Goal: Task Accomplishment & Management: Use online tool/utility

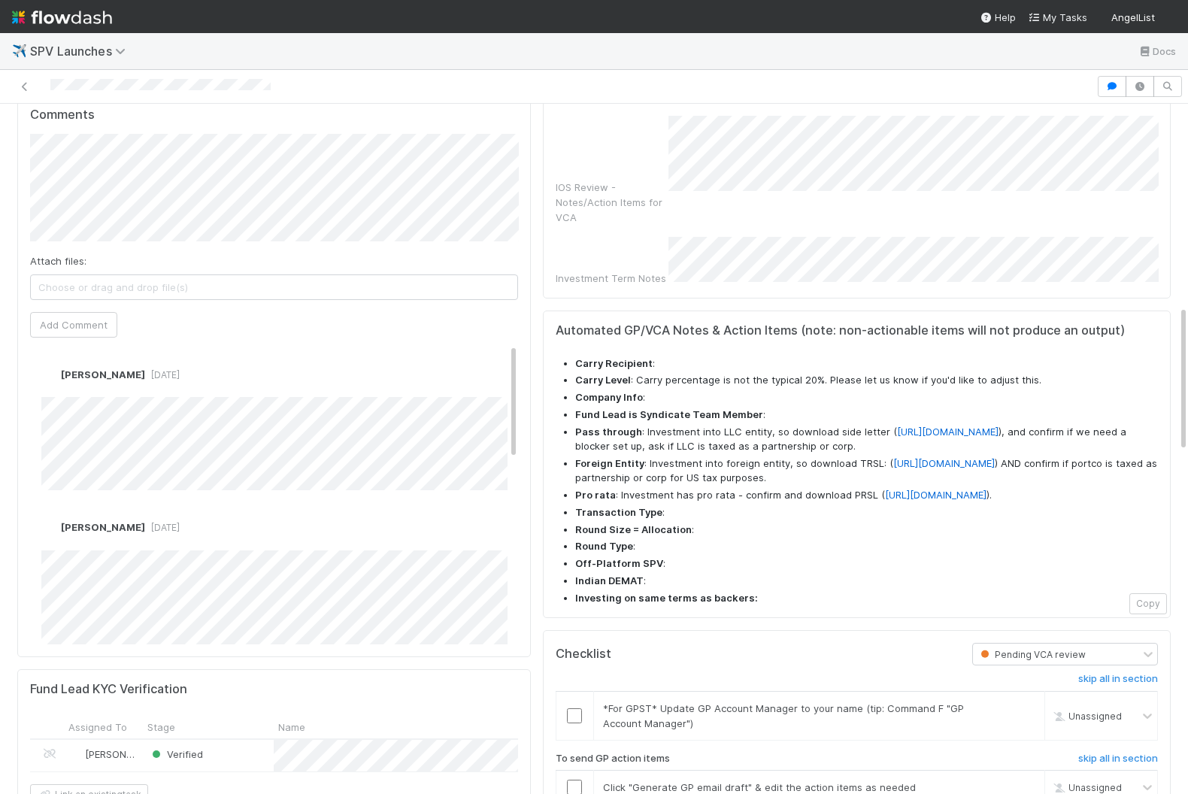
scroll to position [1066, 0]
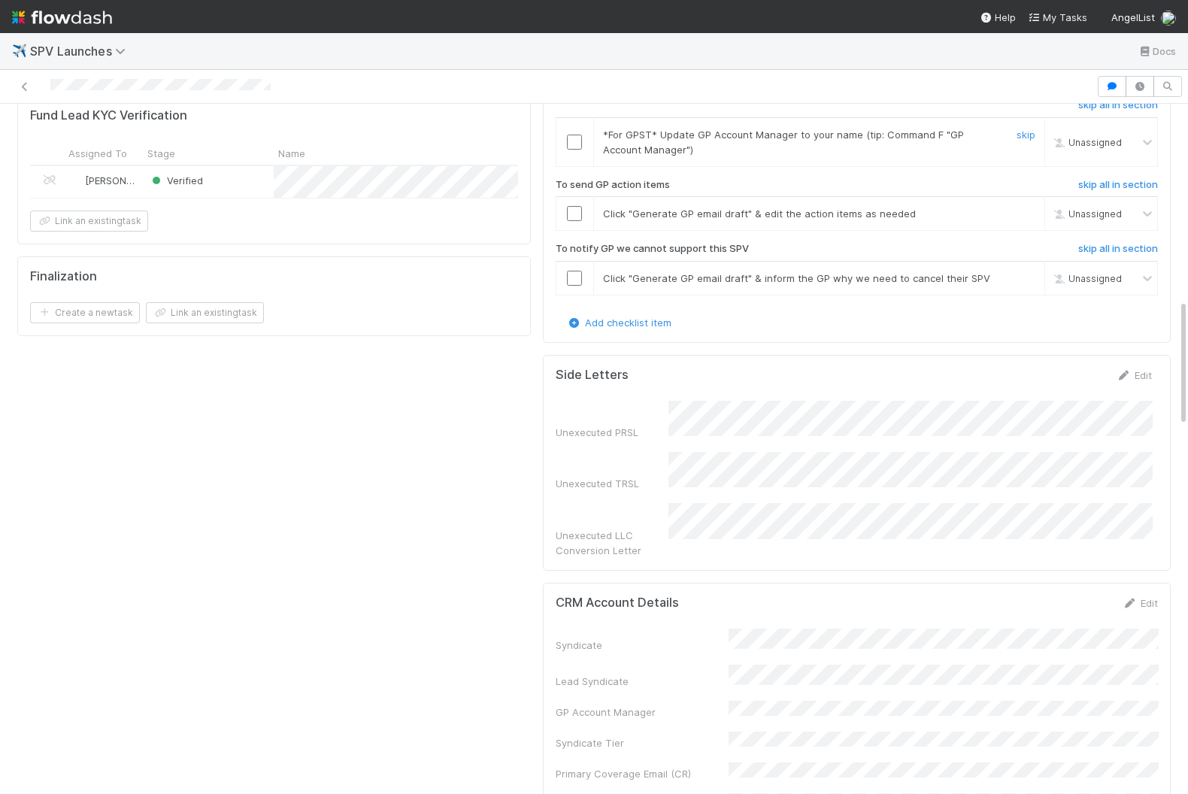
click at [582, 150] on div at bounding box center [574, 142] width 37 height 15
click at [578, 144] on input "checkbox" at bounding box center [574, 142] width 15 height 15
click at [578, 217] on input "checkbox" at bounding box center [574, 213] width 15 height 15
click at [957, 253] on h6 "skip all in section" at bounding box center [1118, 249] width 80 height 12
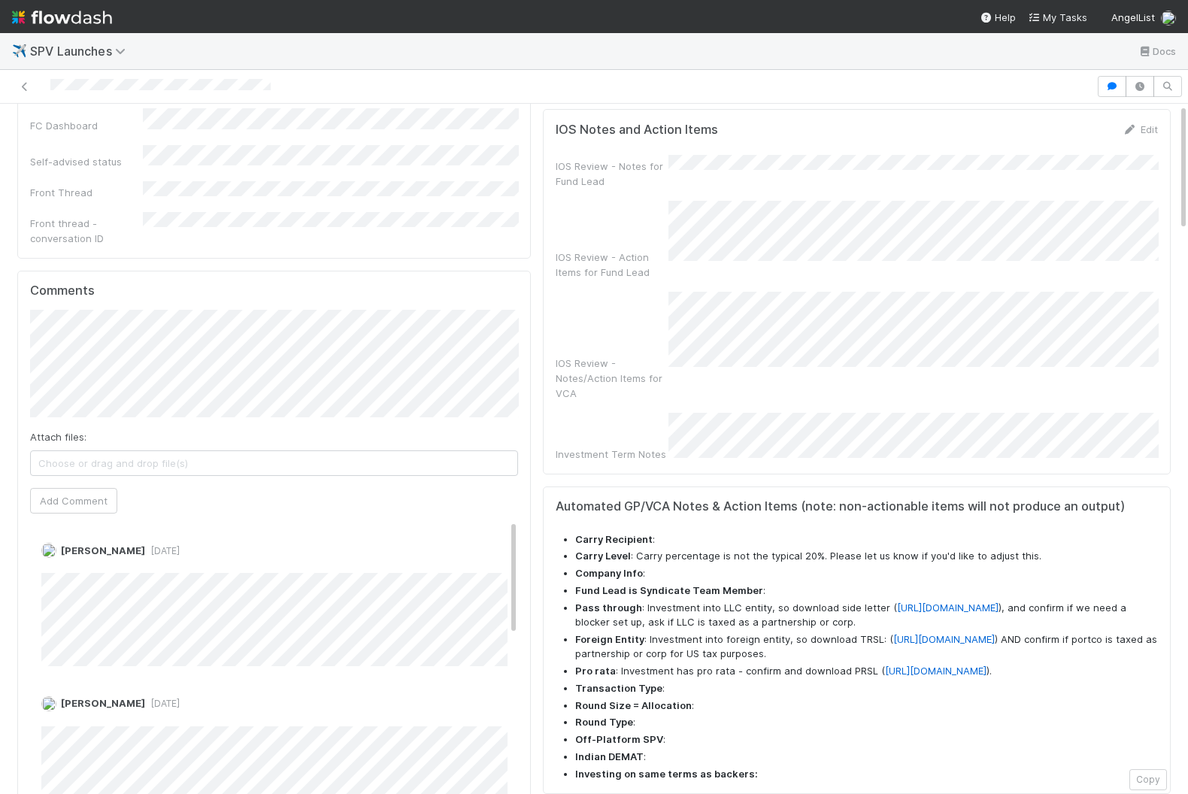
scroll to position [970, 0]
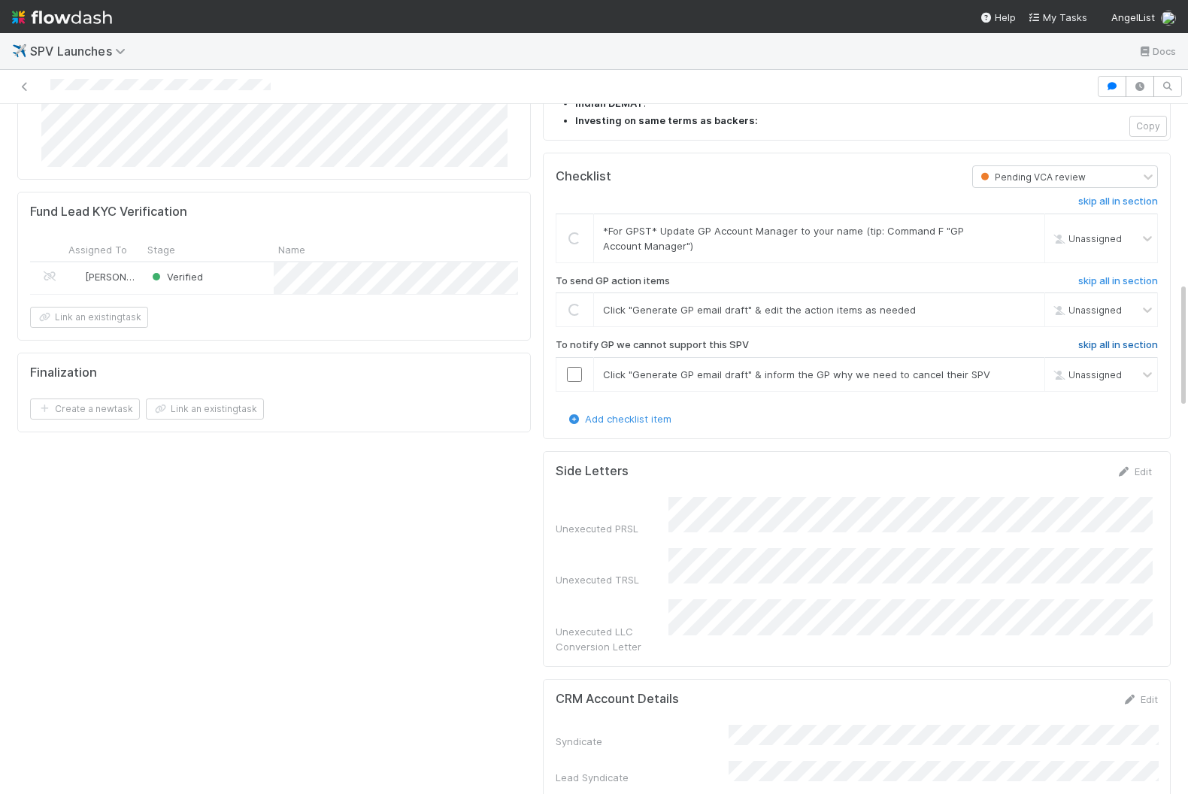
click at [957, 350] on h6 "skip all in section" at bounding box center [1118, 345] width 80 height 12
click at [579, 246] on input "checkbox" at bounding box center [574, 238] width 15 height 15
click at [573, 314] on input "checkbox" at bounding box center [574, 309] width 15 height 15
click at [957, 351] on h6 "skip all in section" at bounding box center [1118, 345] width 80 height 12
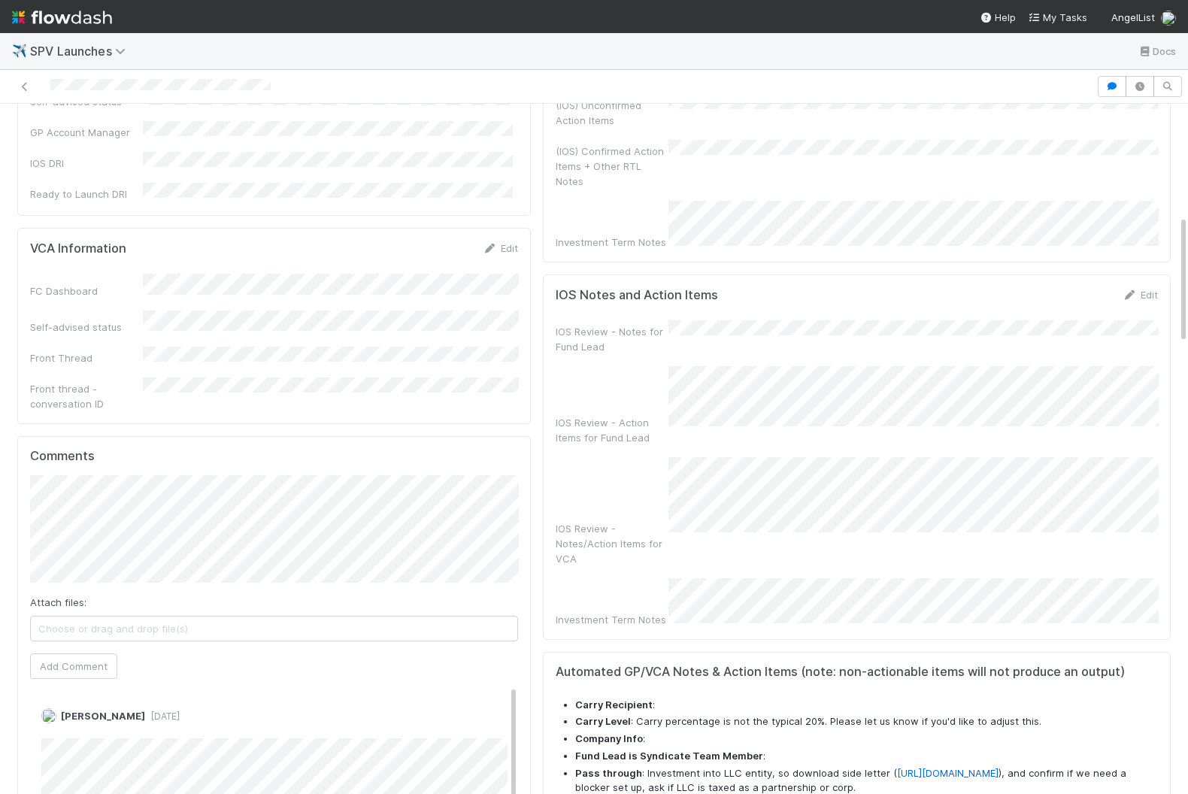
scroll to position [0, 0]
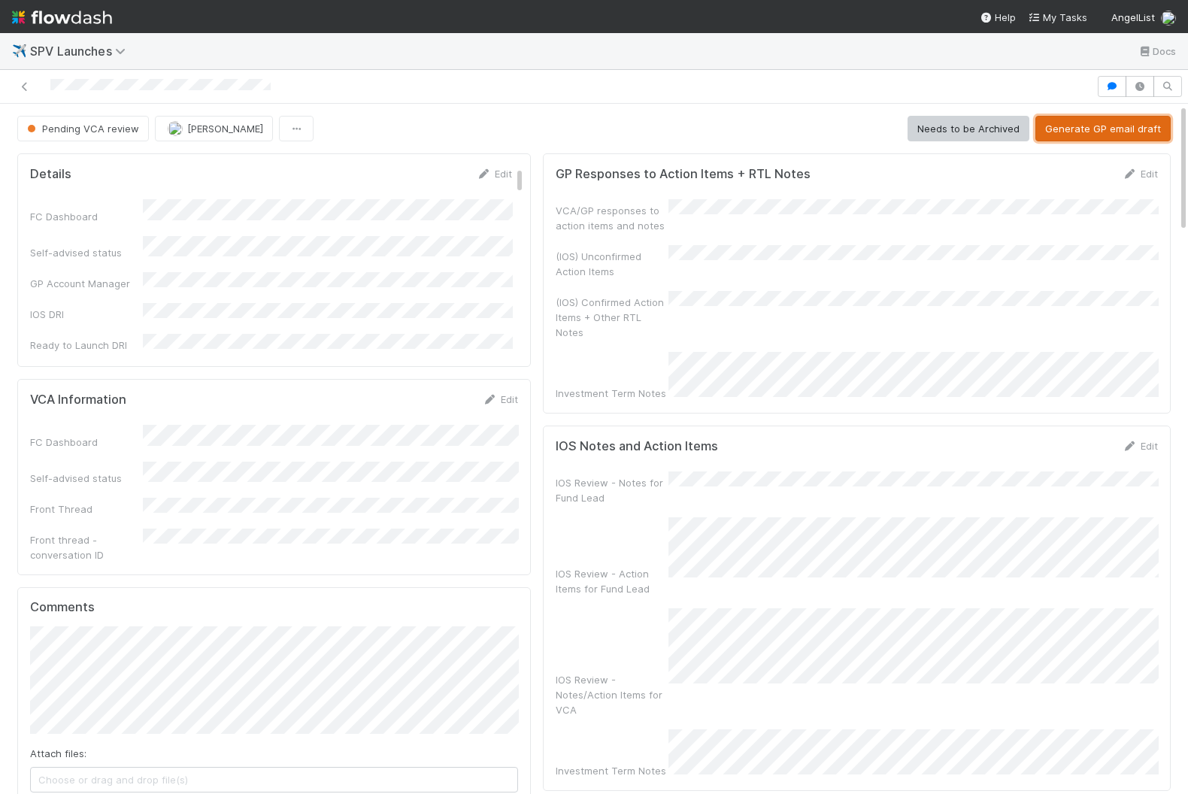
click at [957, 132] on button "Generate GP email draft" at bounding box center [1102, 129] width 135 height 26
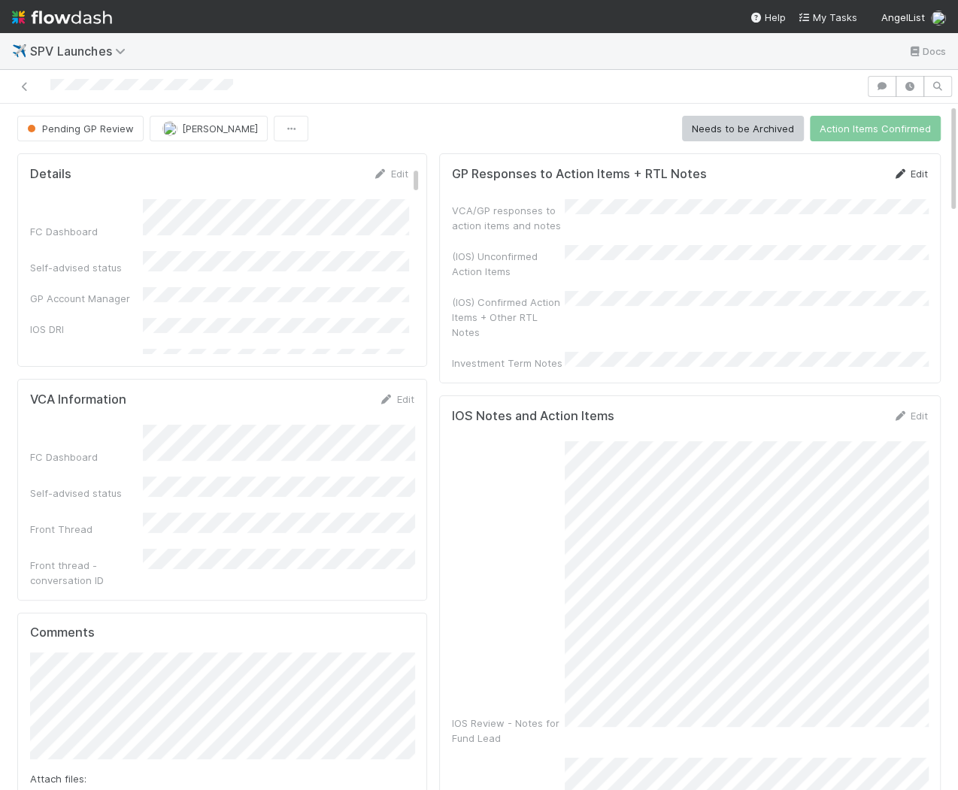
click at [903, 173] on icon at bounding box center [899, 174] width 15 height 10
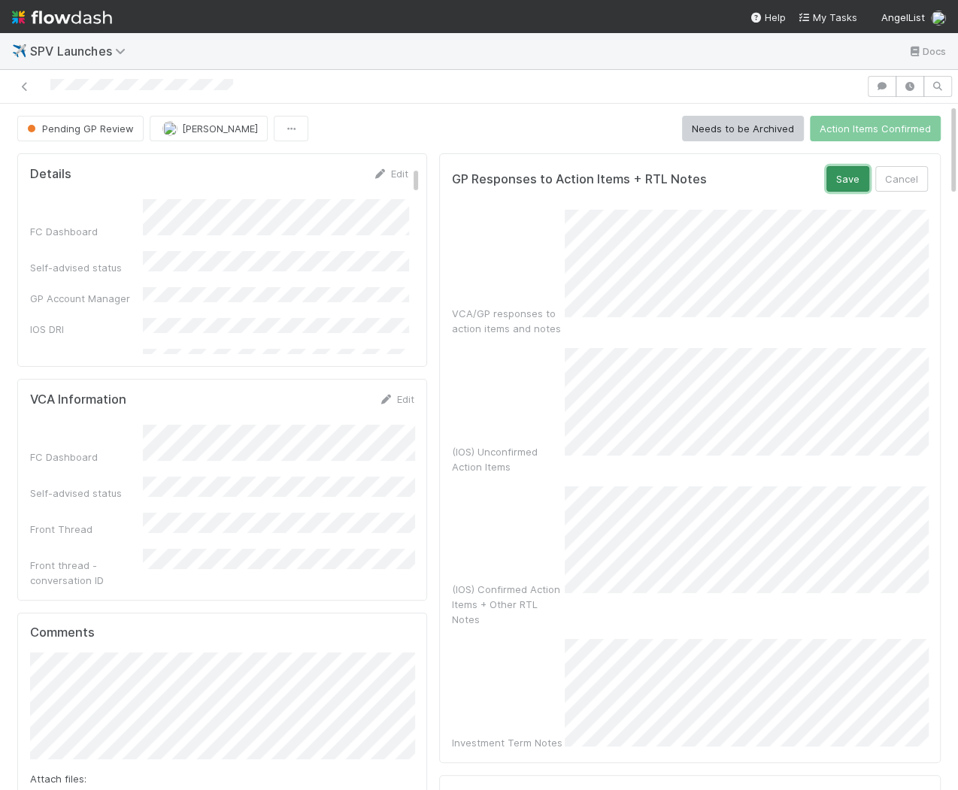
click at [849, 172] on button "Save" at bounding box center [847, 179] width 43 height 26
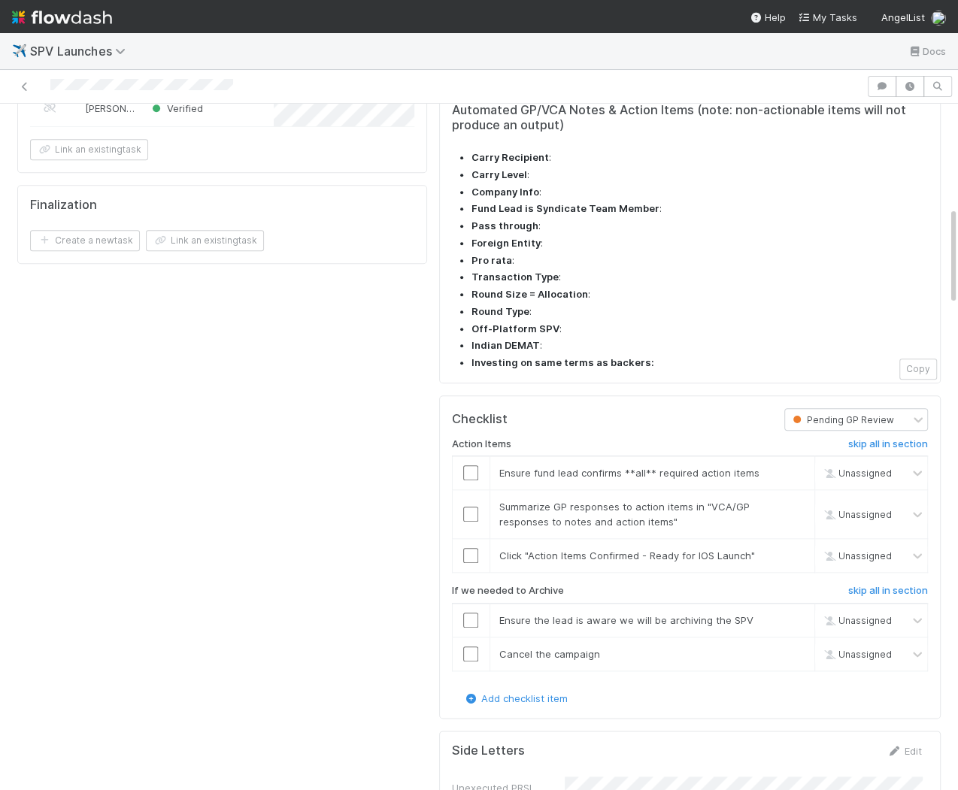
scroll to position [904, 0]
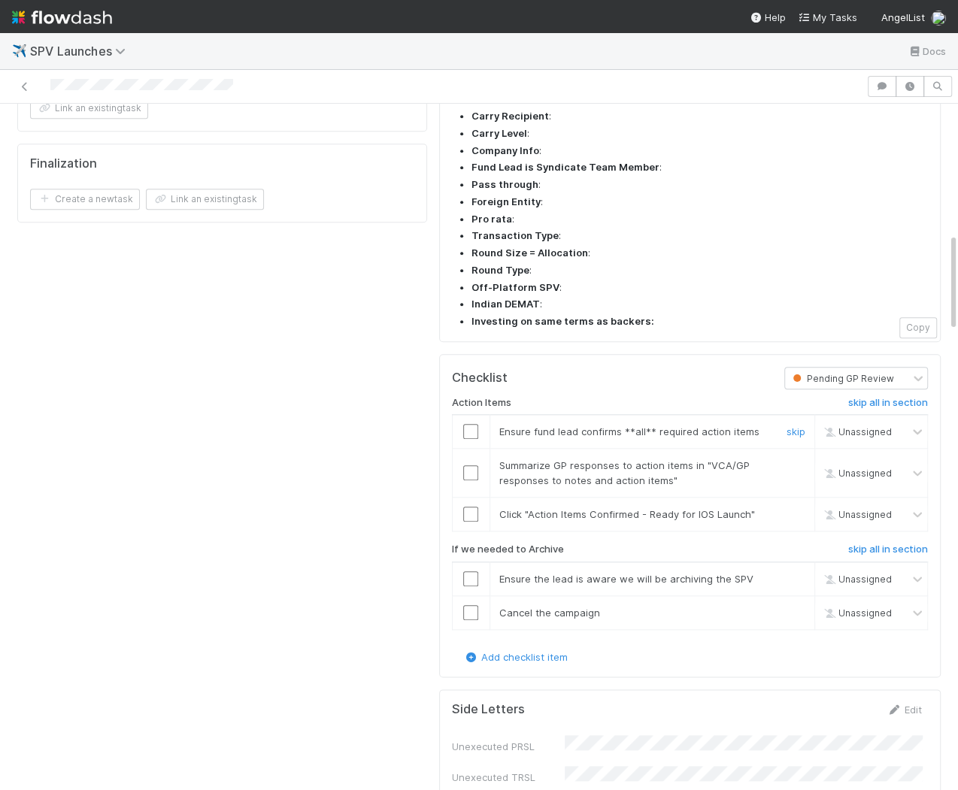
click at [470, 424] on input "checkbox" at bounding box center [470, 431] width 15 height 15
click at [474, 465] on input "checkbox" at bounding box center [470, 472] width 15 height 15
click at [474, 507] on input "checkbox" at bounding box center [470, 514] width 15 height 15
click at [873, 543] on h6 "skip all in section" at bounding box center [888, 549] width 80 height 12
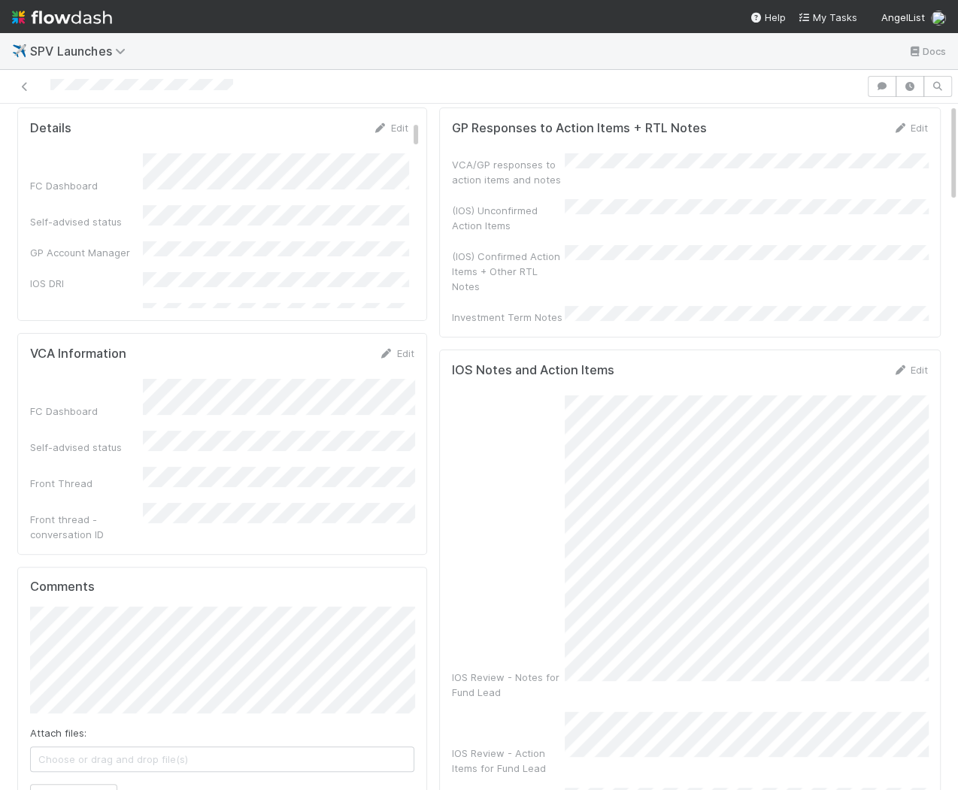
scroll to position [0, 0]
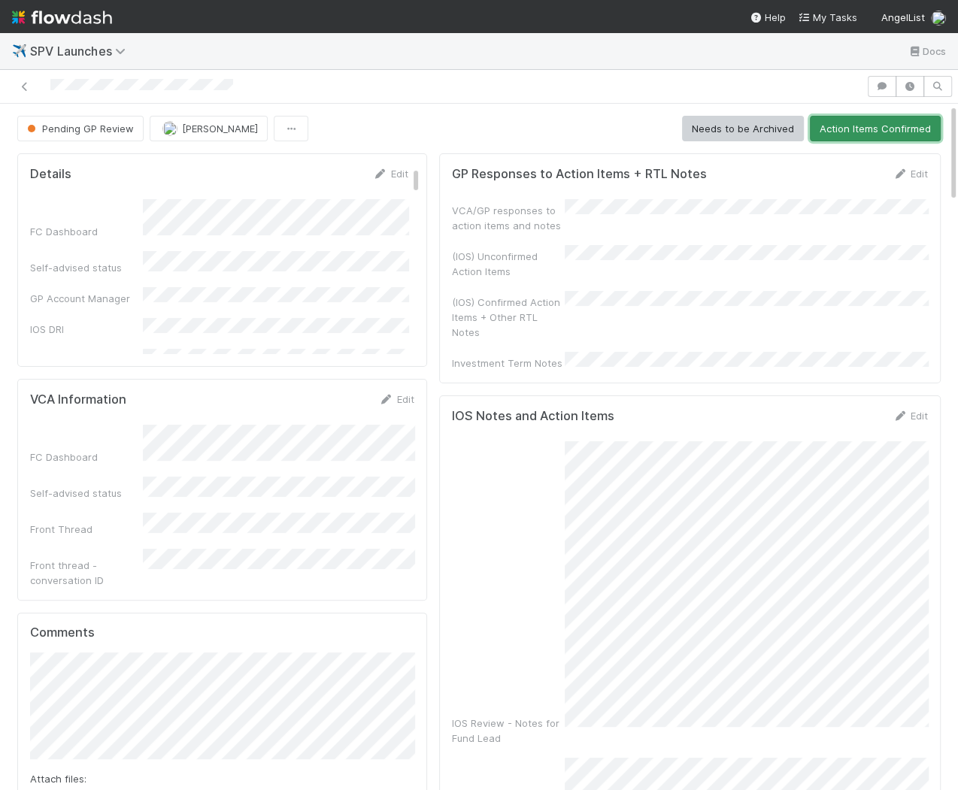
click at [892, 129] on button "Action Items Confirmed" at bounding box center [875, 129] width 131 height 26
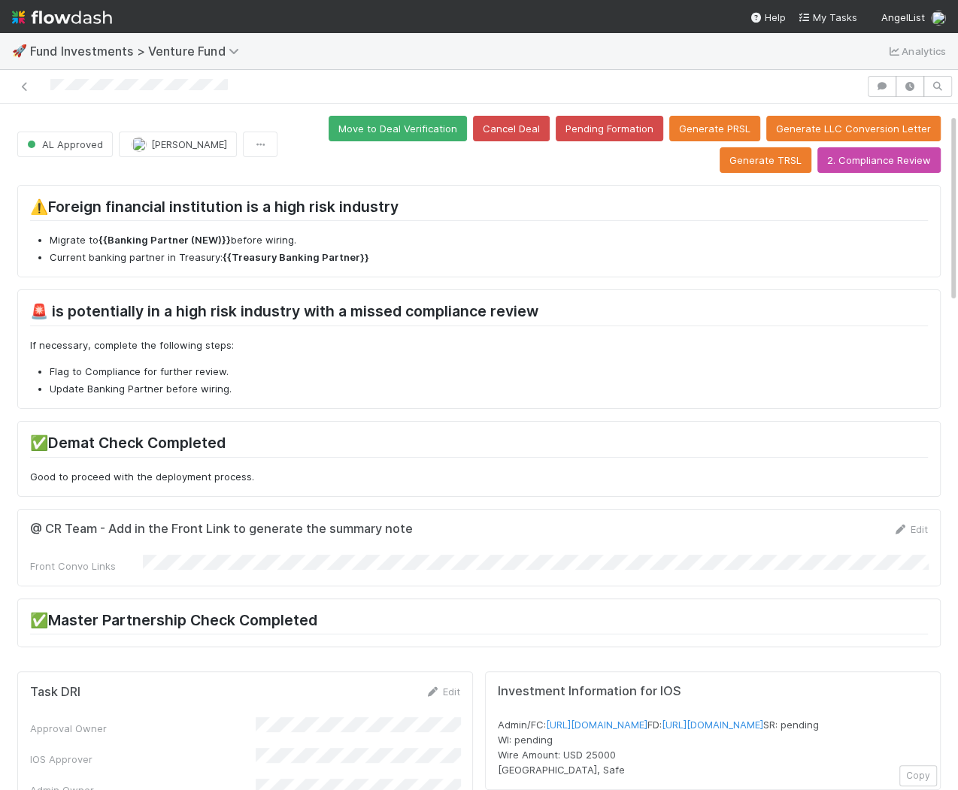
scroll to position [242, 0]
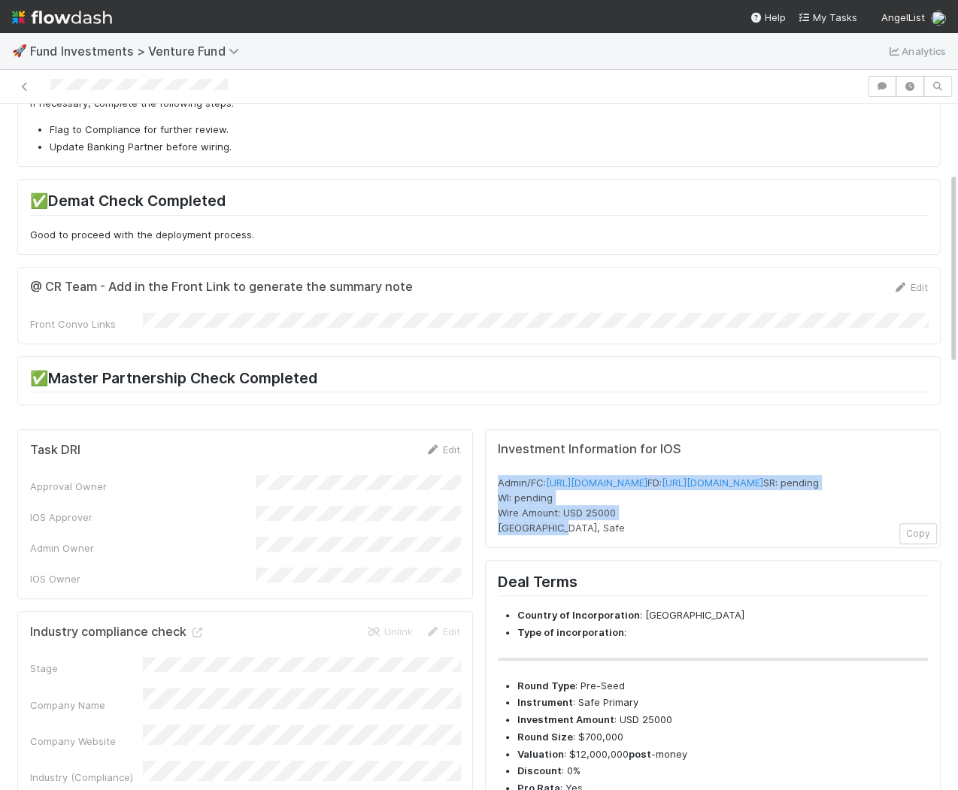
drag, startPoint x: 599, startPoint y: 546, endPoint x: 492, endPoint y: 471, distance: 131.2
click at [492, 471] on div "Investment Information for IOS Admin/FC: [URL][DOMAIN_NAME] FD: [URL][DOMAIN_NA…" at bounding box center [712, 488] width 455 height 119
copy span "Admin/FC: [URL][DOMAIN_NAME] FD: [URL][DOMAIN_NAME] SR: pending WI: pending Wir…"
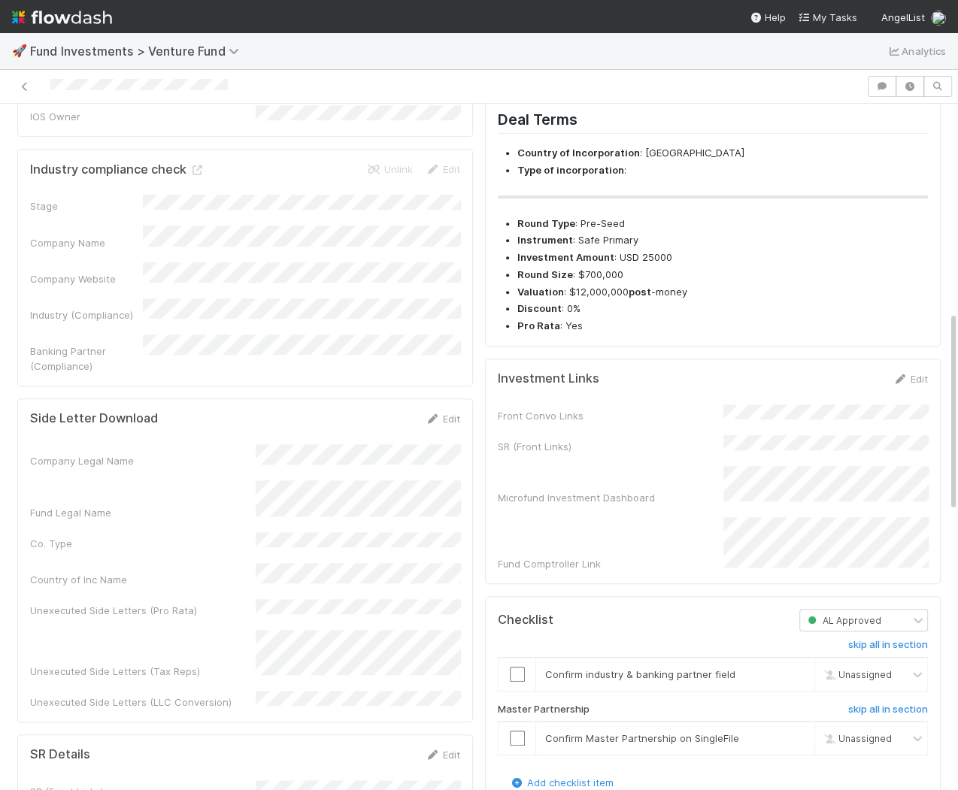
scroll to position [713, 0]
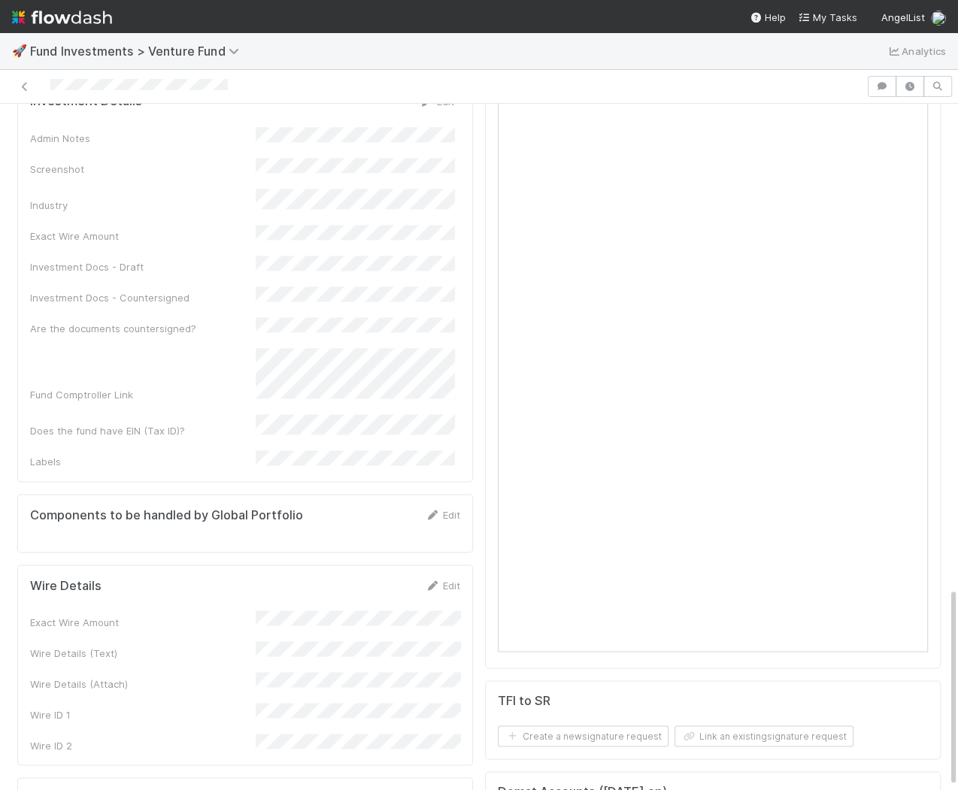
scroll to position [1660, 0]
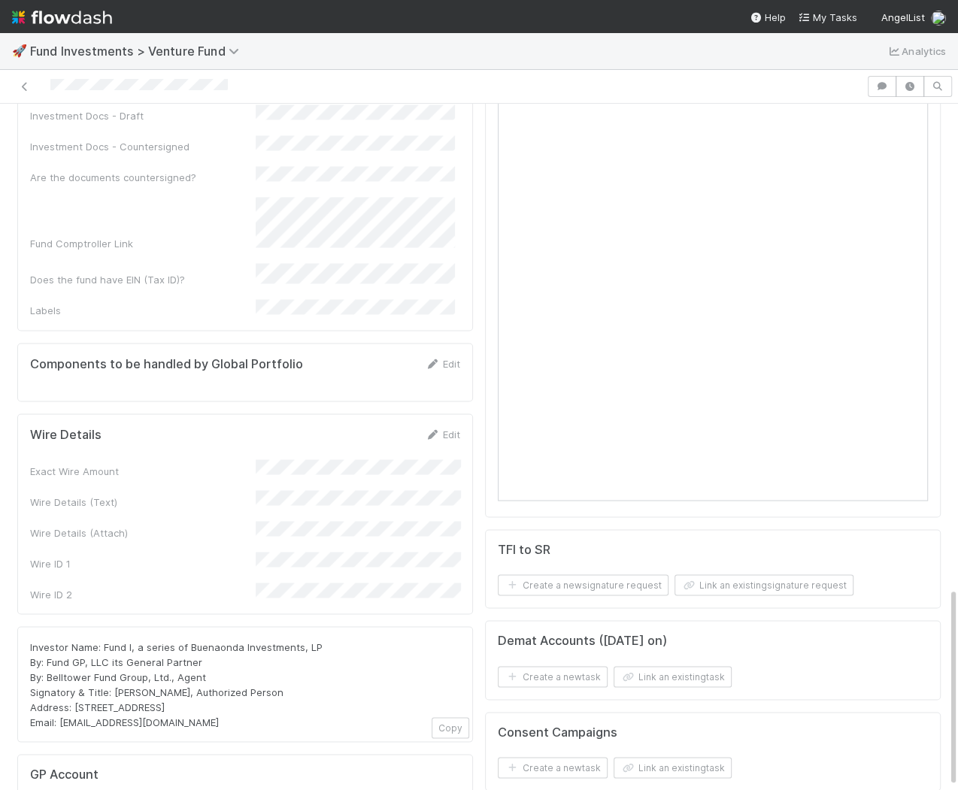
drag, startPoint x: 213, startPoint y: 586, endPoint x: 15, endPoint y: 495, distance: 218.0
copy span "Investor Name: Fund I, a series of Buenaonda Investments, LP By: Fund GP, LLC i…"
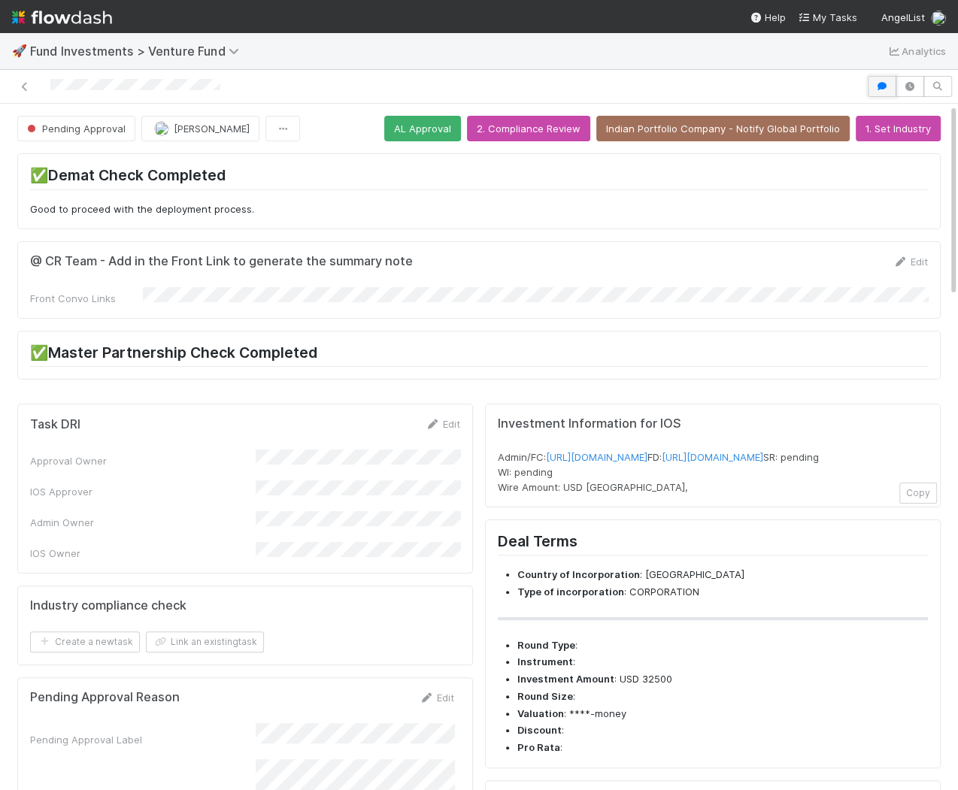
click at [884, 89] on icon "button" at bounding box center [881, 86] width 15 height 9
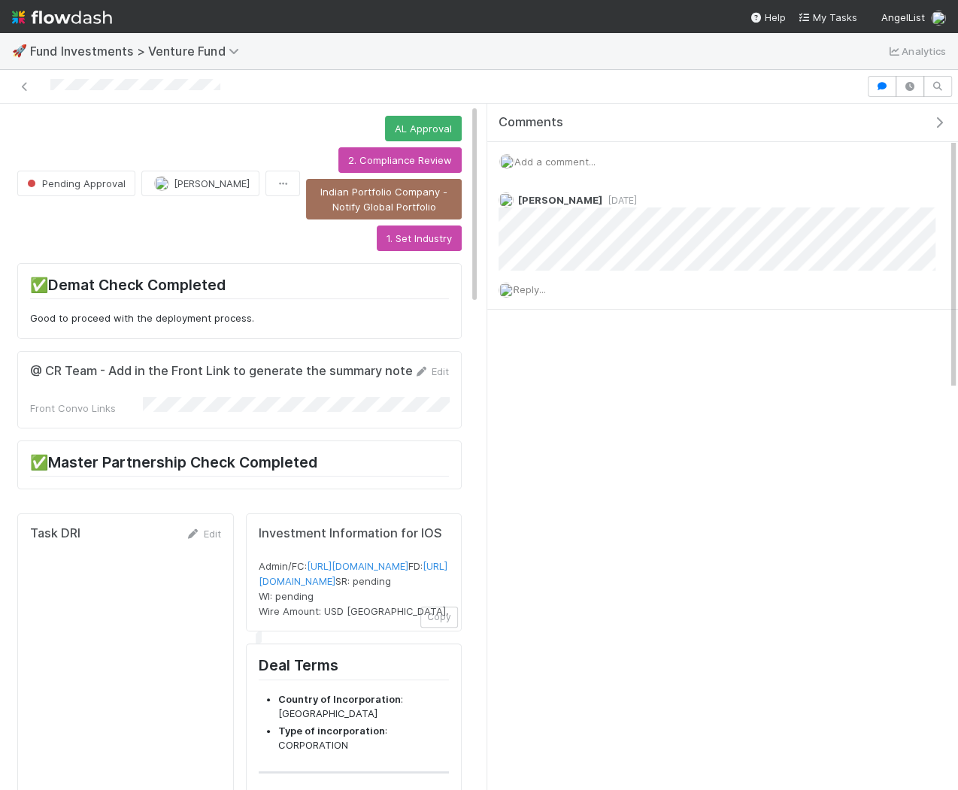
click at [562, 157] on span "Add a comment..." at bounding box center [554, 162] width 81 height 12
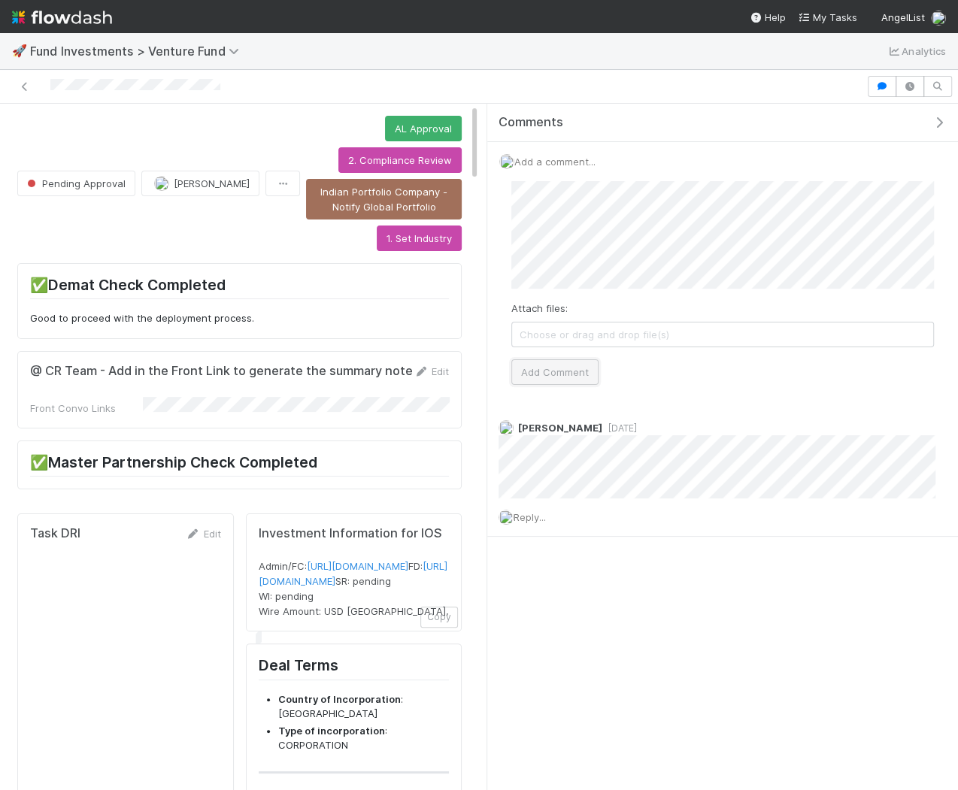
click at [577, 371] on button "Add Comment" at bounding box center [554, 372] width 87 height 26
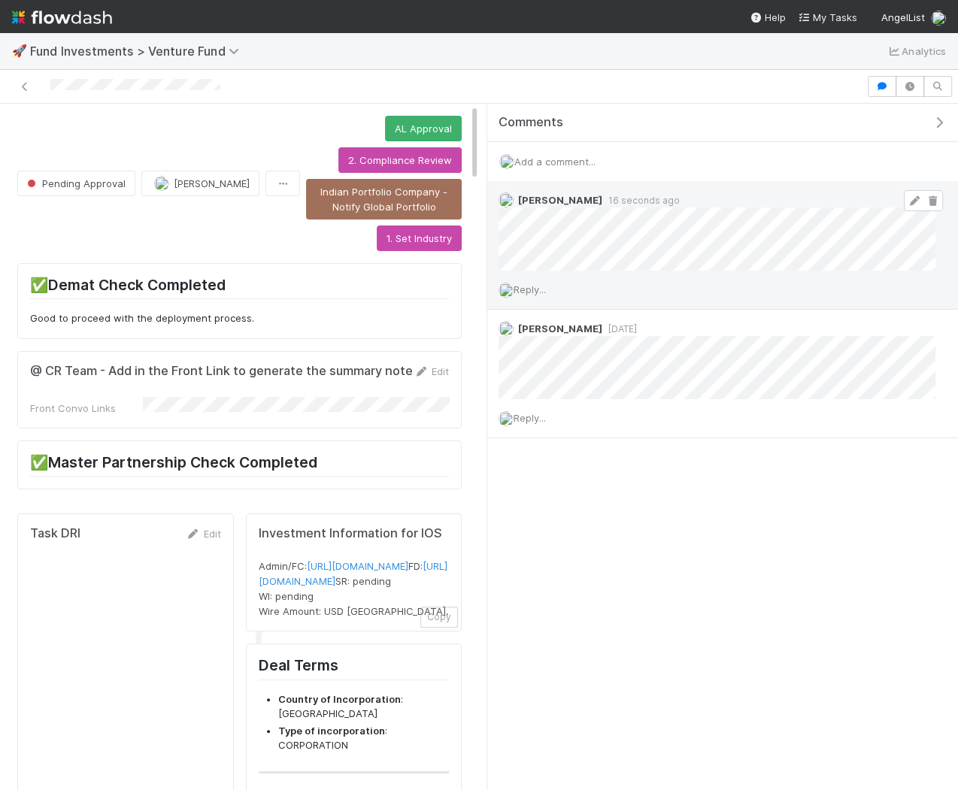
click at [913, 198] on icon at bounding box center [913, 201] width 15 height 10
